Goal: Navigation & Orientation: Find specific page/section

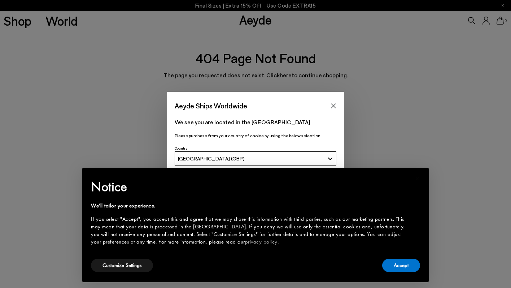
click at [426, 266] on div "× Notice We'll tailor your experience. If you select "Accept", you accept this …" at bounding box center [255, 224] width 346 height 114
click at [403, 266] on button "Accept" at bounding box center [401, 264] width 38 height 13
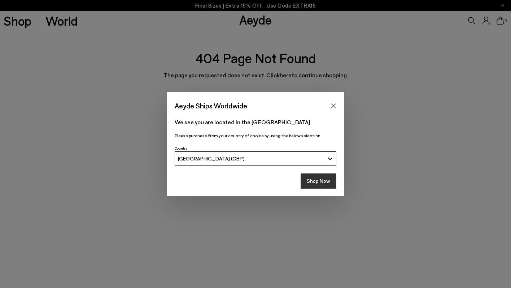
click at [320, 178] on button "Shop Now" at bounding box center [319, 180] width 36 height 15
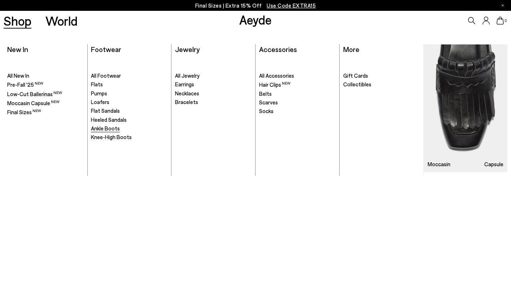
click at [112, 129] on span "Ankle Boots" at bounding box center [105, 128] width 29 height 6
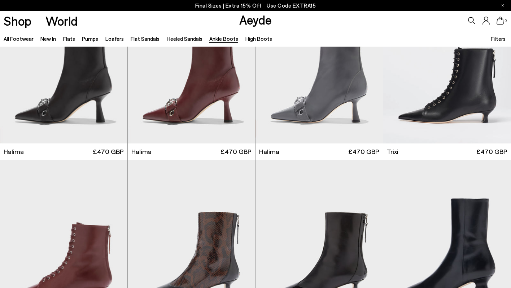
scroll to position [155, 0]
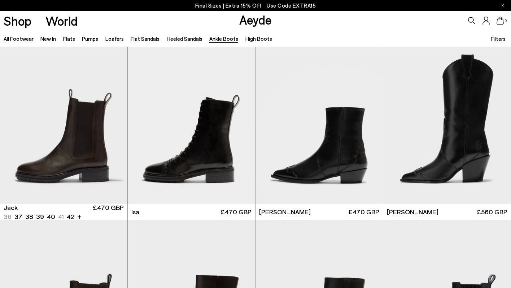
scroll to position [1255, 0]
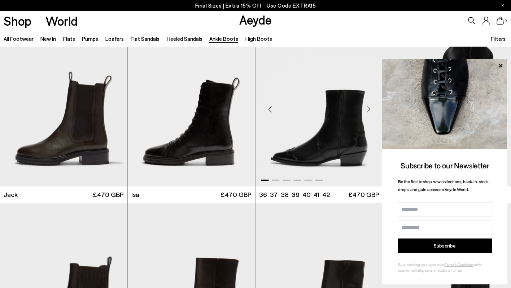
click at [368, 111] on div "Next slide" at bounding box center [369, 109] width 22 height 22
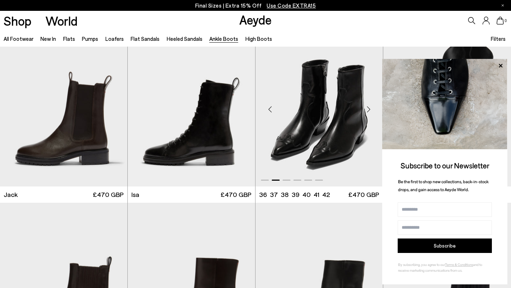
click at [368, 111] on div "Next slide" at bounding box center [369, 109] width 22 height 22
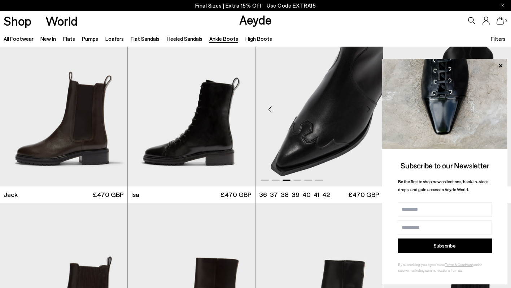
click at [368, 111] on div "Next slide" at bounding box center [369, 109] width 22 height 22
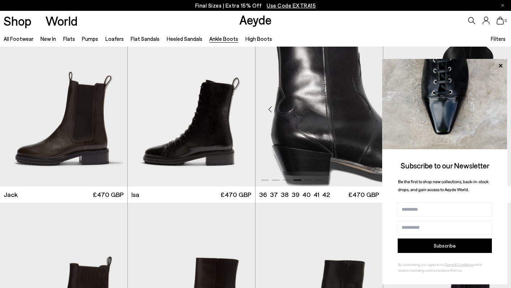
click at [368, 111] on div "Next slide" at bounding box center [369, 109] width 22 height 22
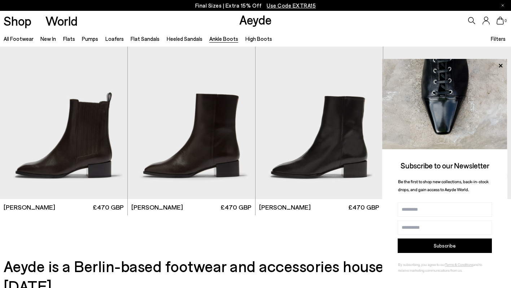
scroll to position [1419, 0]
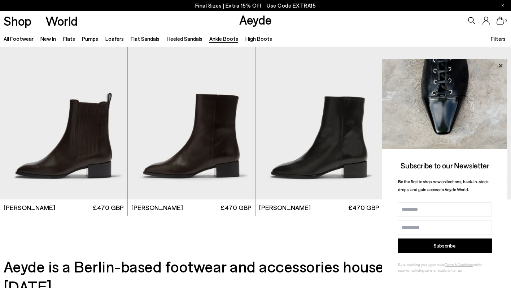
click at [501, 64] on icon at bounding box center [501, 65] width 4 height 4
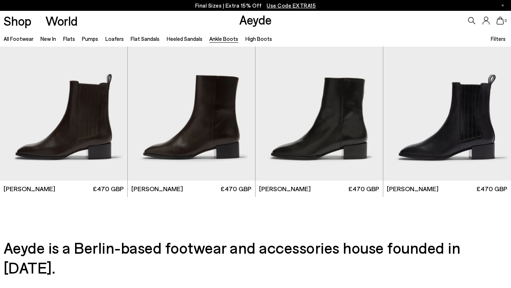
scroll to position [1353, 0]
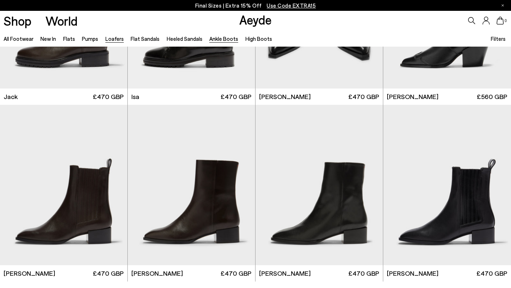
click at [107, 42] on li "Loafers" at bounding box center [114, 38] width 18 height 9
click at [113, 41] on link "Loafers" at bounding box center [114, 38] width 18 height 6
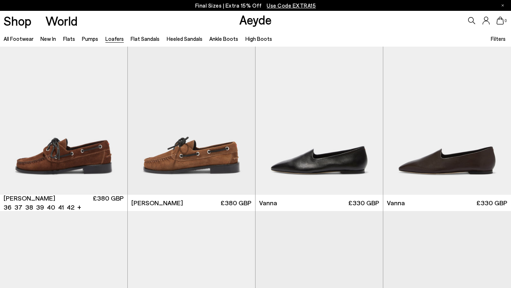
scroll to position [718, 0]
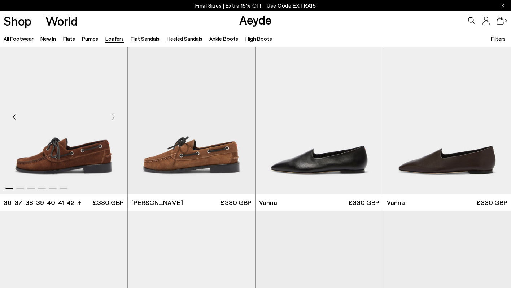
click at [113, 117] on div "Next slide" at bounding box center [113, 117] width 22 height 22
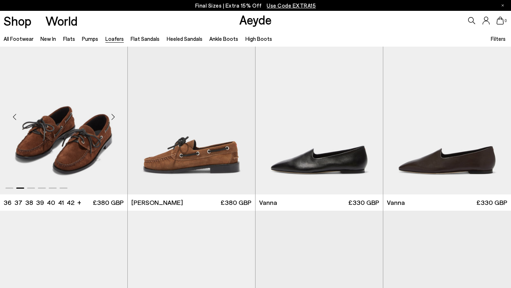
click at [113, 117] on div "Next slide" at bounding box center [113, 117] width 22 height 22
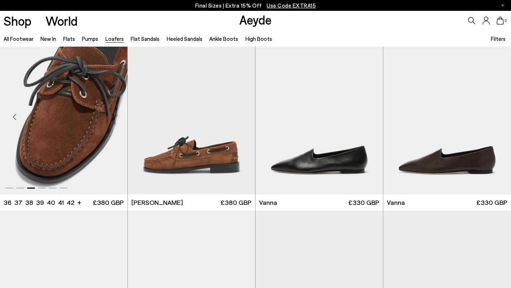
click at [113, 117] on div "Next slide" at bounding box center [113, 117] width 22 height 22
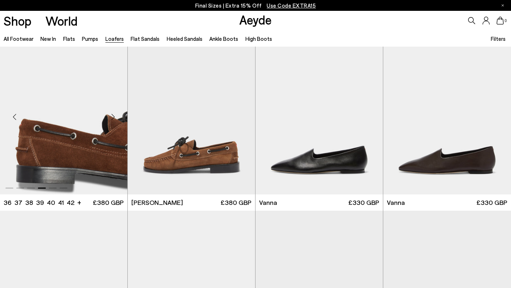
click at [113, 117] on div "Next slide" at bounding box center [113, 117] width 22 height 22
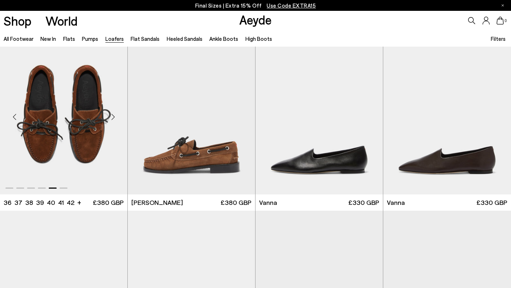
click at [113, 117] on div "Next slide" at bounding box center [113, 117] width 22 height 22
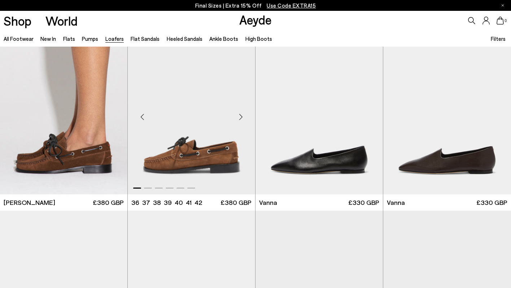
click at [240, 114] on div "Next slide" at bounding box center [241, 117] width 22 height 22
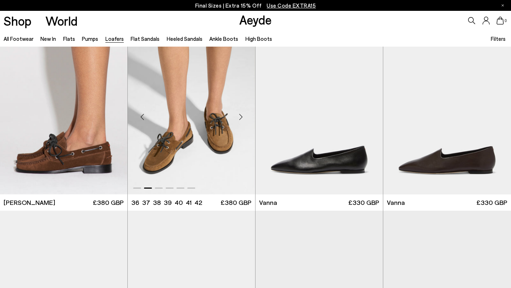
click at [240, 114] on div "Next slide" at bounding box center [241, 117] width 22 height 22
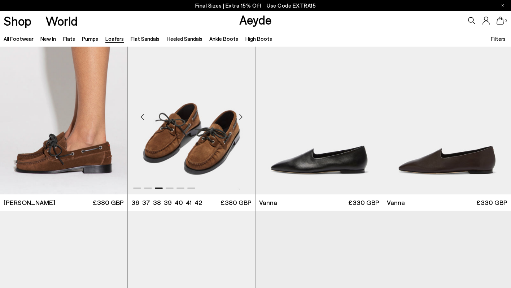
click at [240, 114] on div "Next slide" at bounding box center [241, 117] width 22 height 22
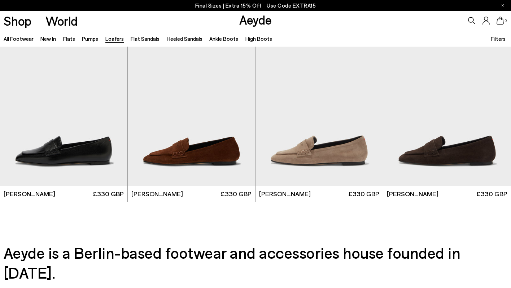
scroll to position [1257, 0]
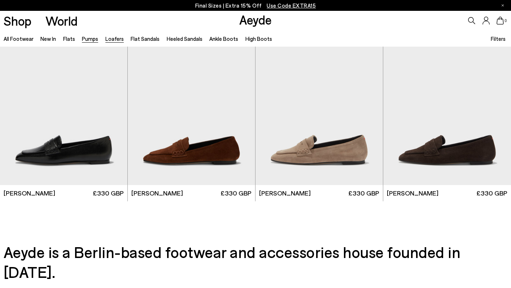
click at [87, 39] on link "Pumps" at bounding box center [90, 38] width 16 height 6
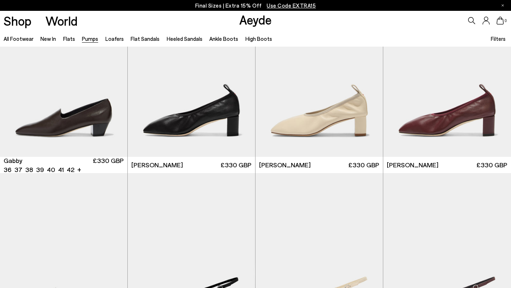
scroll to position [1113, 0]
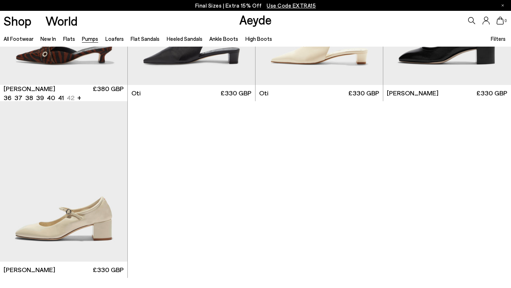
scroll to position [2945, 0]
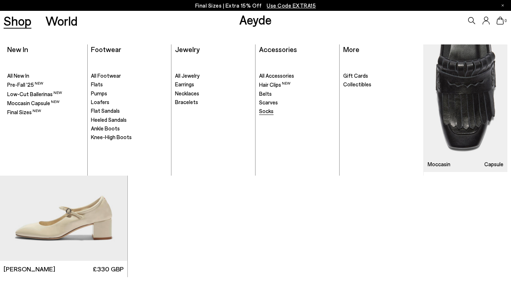
click at [273, 112] on link "Socks" at bounding box center [297, 111] width 76 height 7
